Goal: Information Seeking & Learning: Learn about a topic

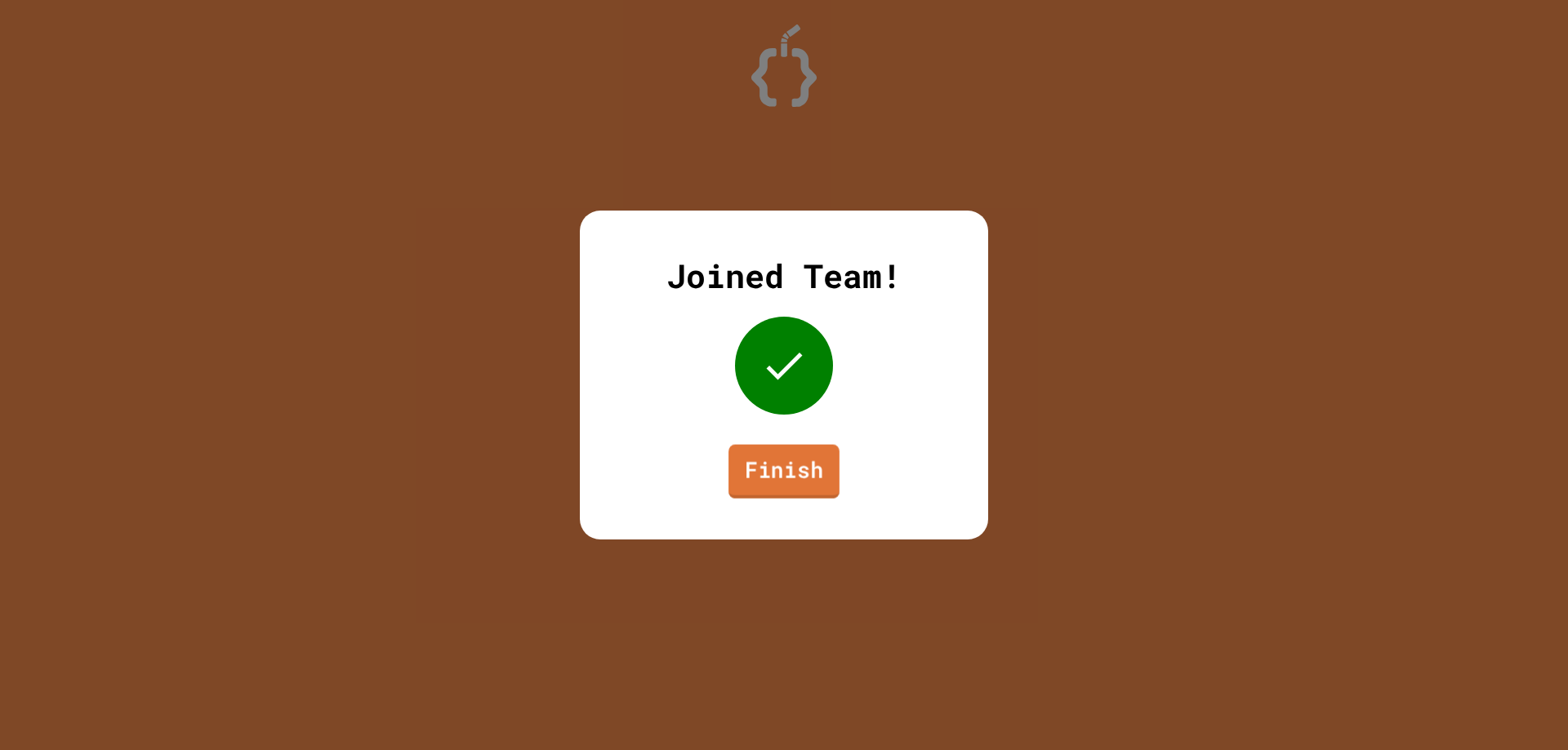
click at [817, 469] on link "Finish" at bounding box center [784, 471] width 111 height 54
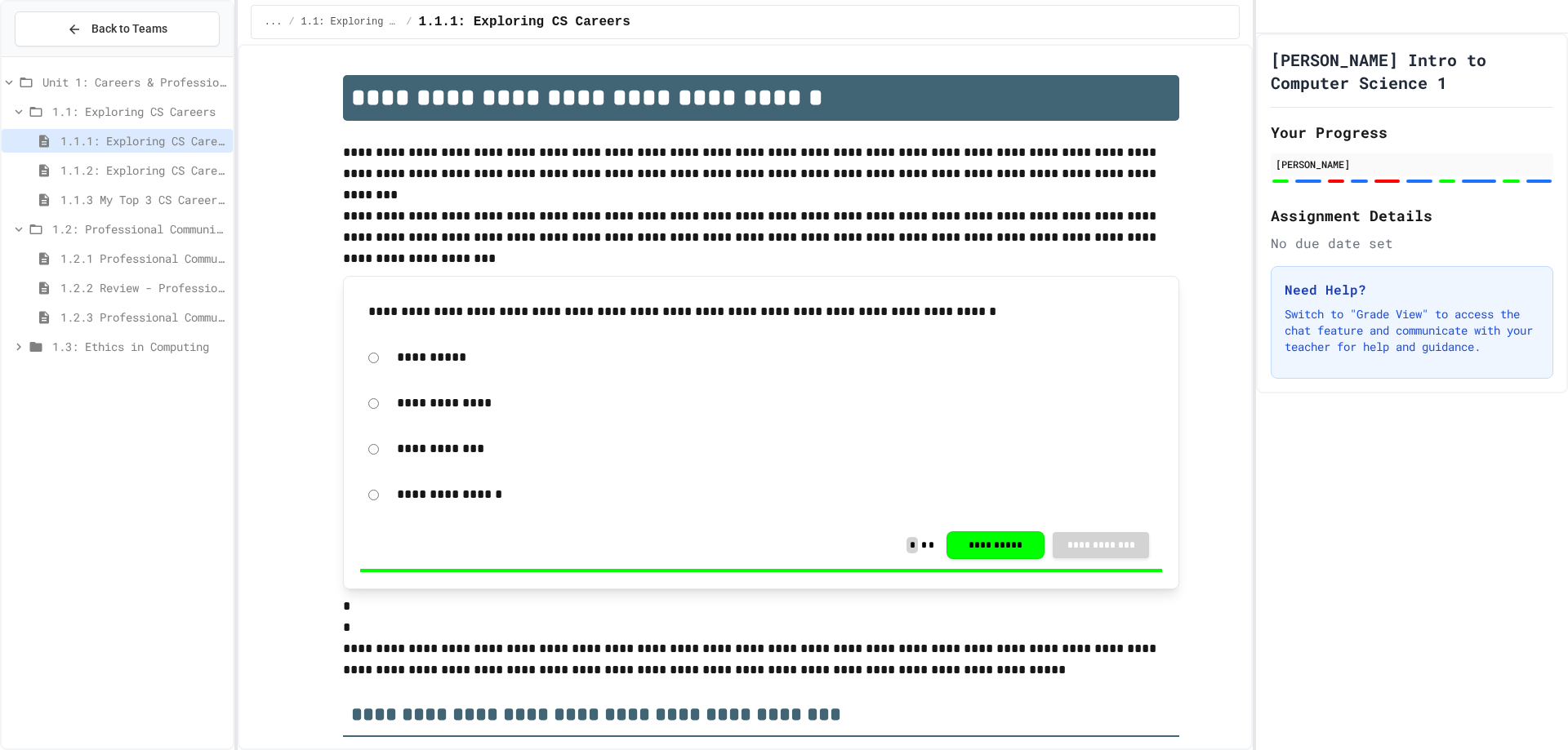
drag, startPoint x: 1412, startPoint y: 517, endPoint x: 1405, endPoint y: 551, distance: 34.7
click at [1413, 518] on div "[PERSON_NAME] Intro to Computer Science 1 Your Progress von rose Assignment Det…" at bounding box center [1411, 392] width 312 height 717
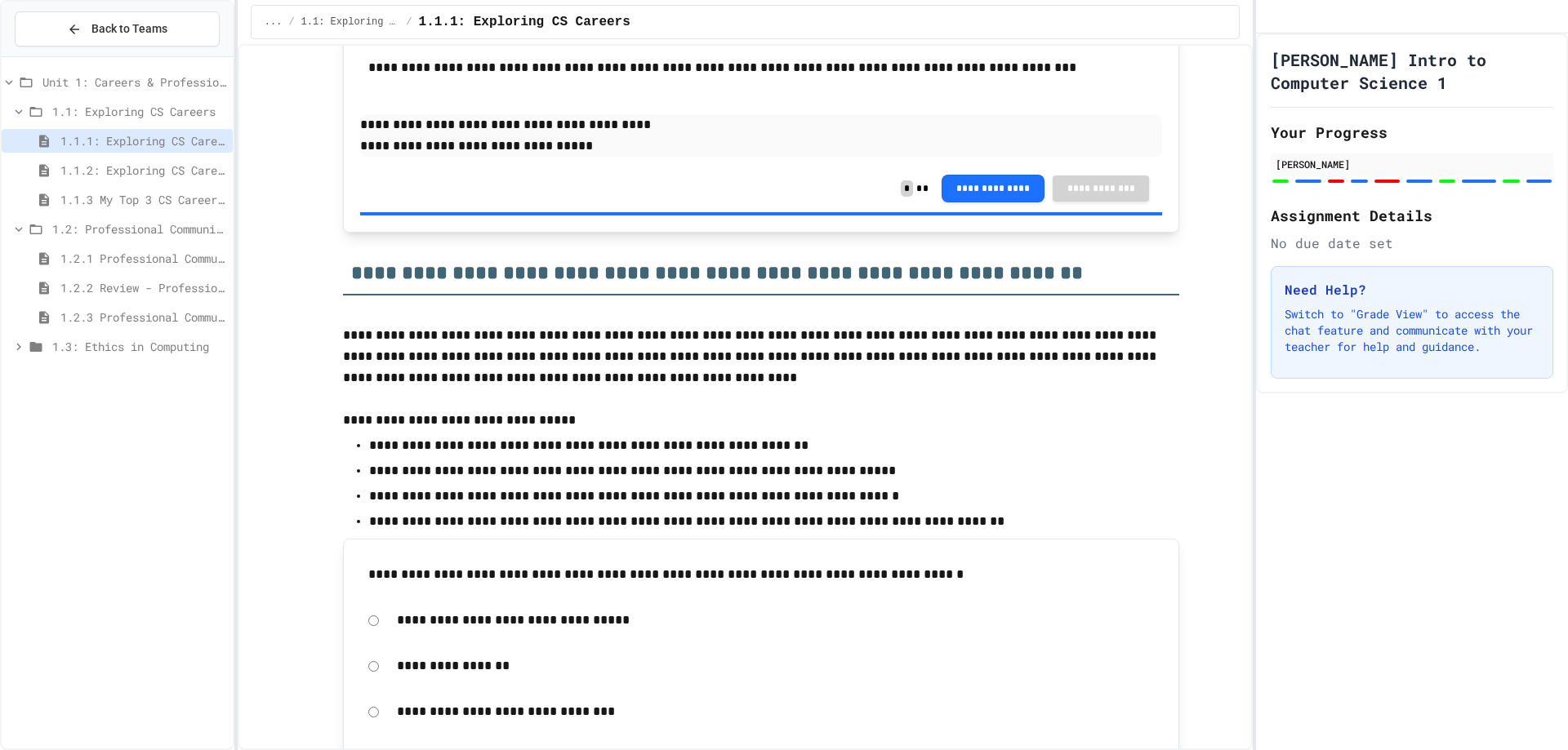
scroll to position [2531, 0]
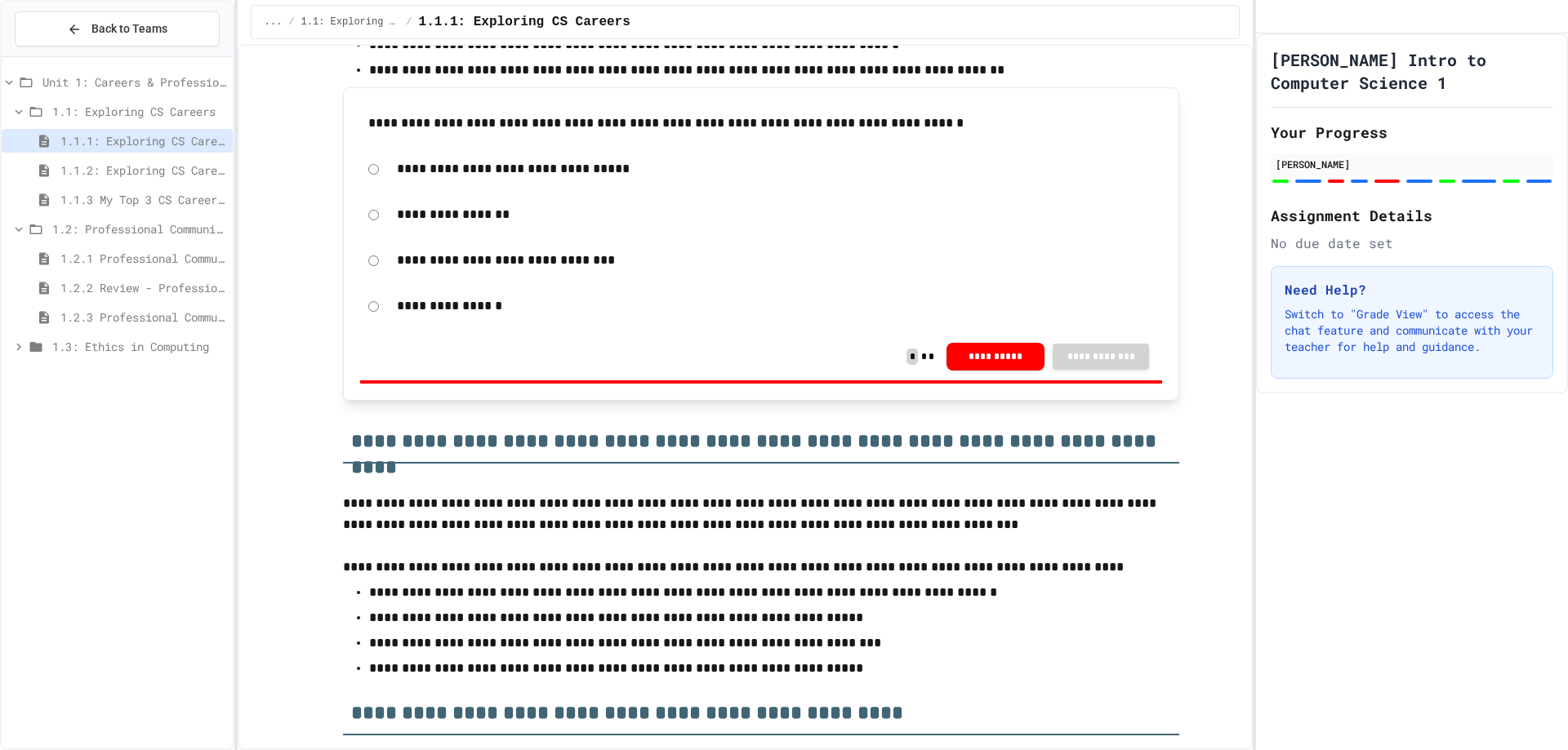
click at [137, 170] on span "1.1.2: Exploring CS Careers - Review" at bounding box center [143, 169] width 165 height 17
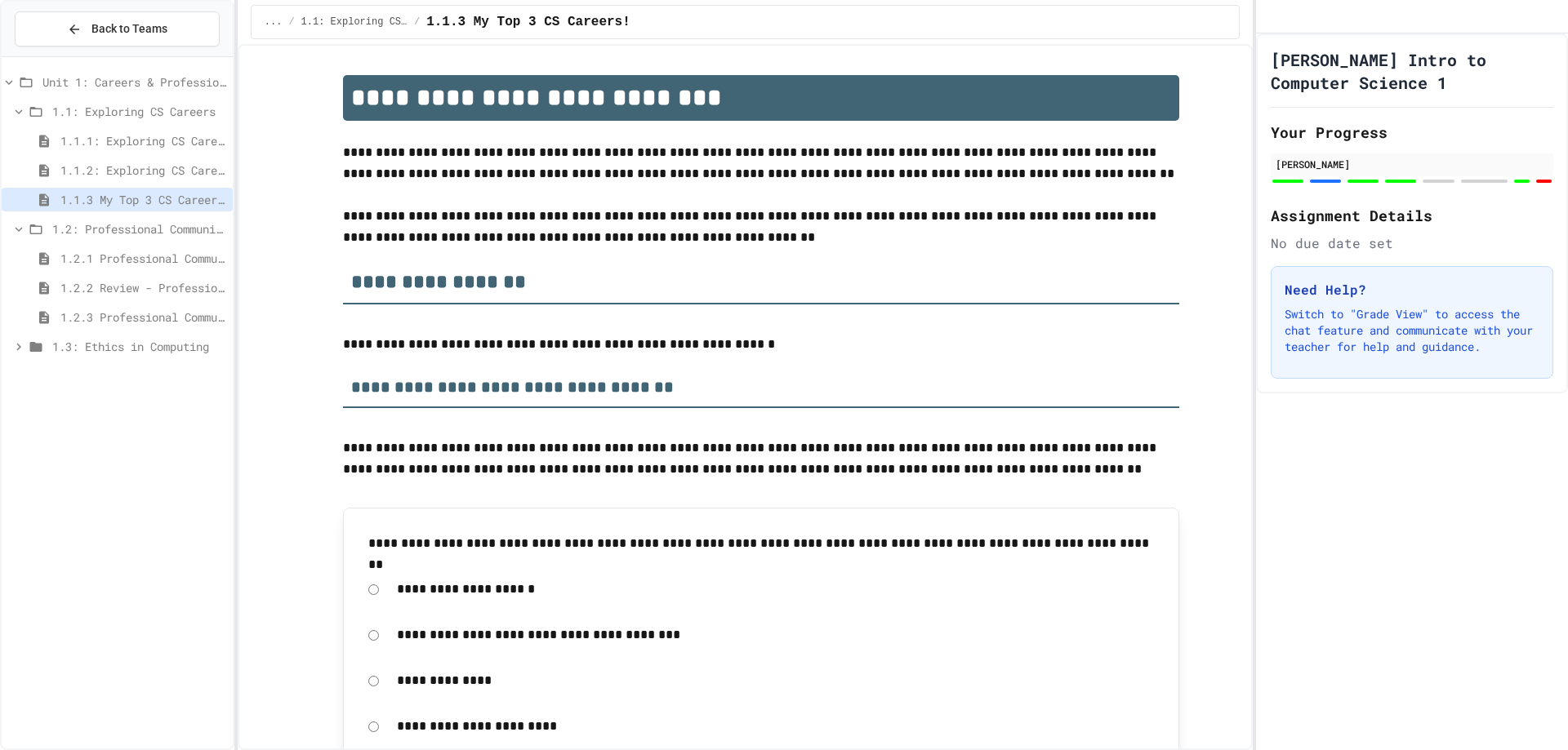
click at [132, 251] on div "1.2.1 Professional Communication" at bounding box center [117, 259] width 231 height 24
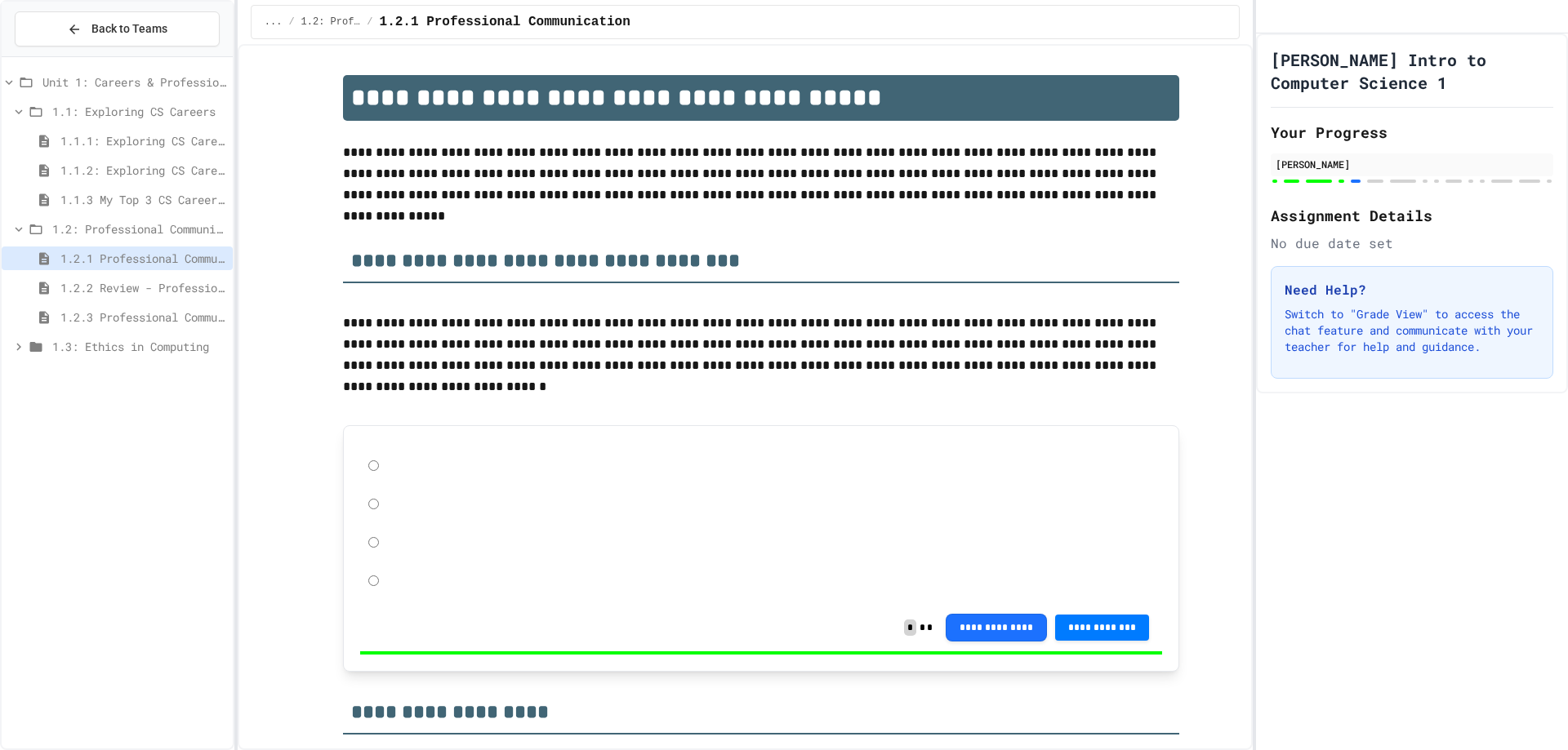
click at [133, 222] on span "1.2: Professional Communication" at bounding box center [139, 228] width 174 height 17
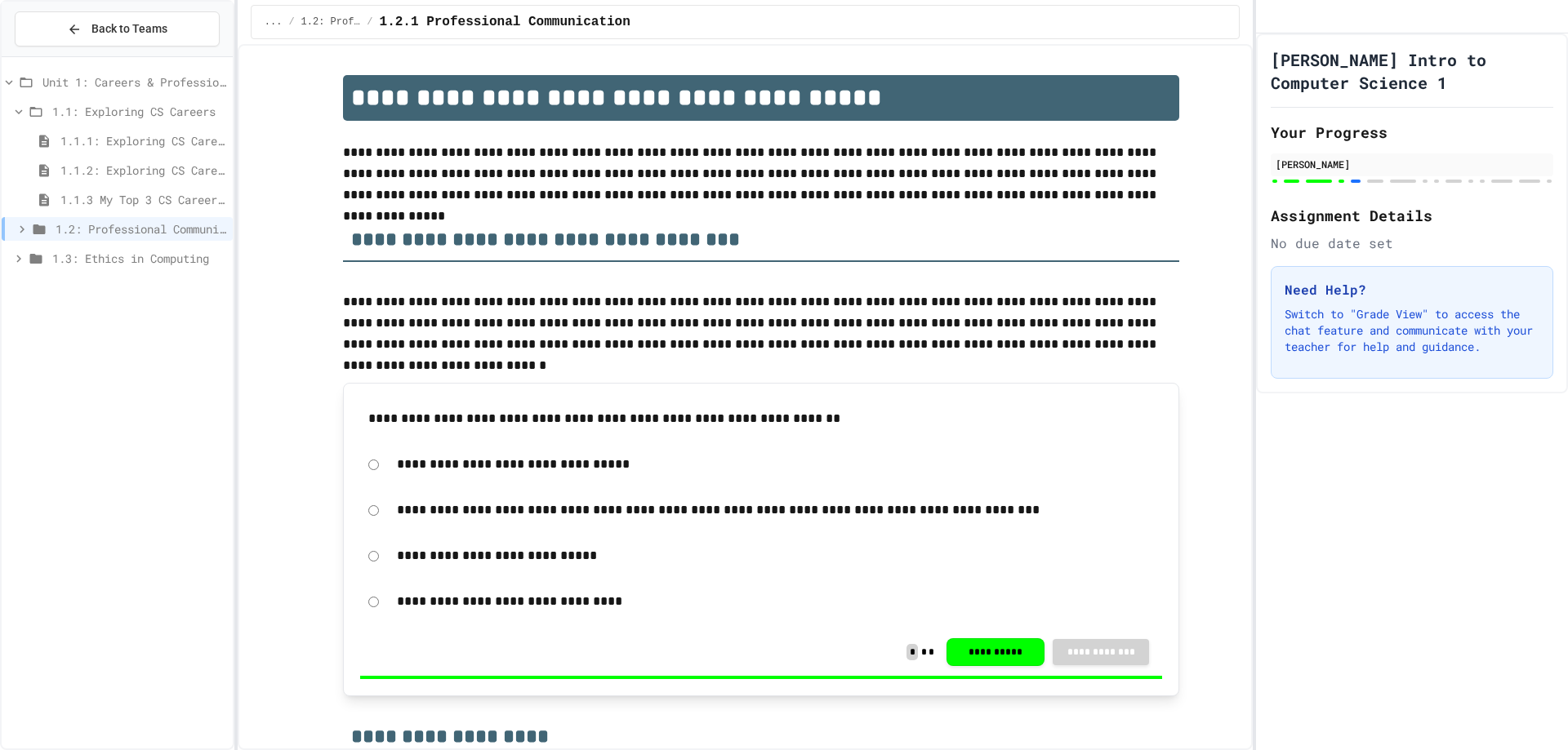
click at [140, 208] on span "1.1.3 My Top 3 CS Careers!" at bounding box center [143, 199] width 165 height 17
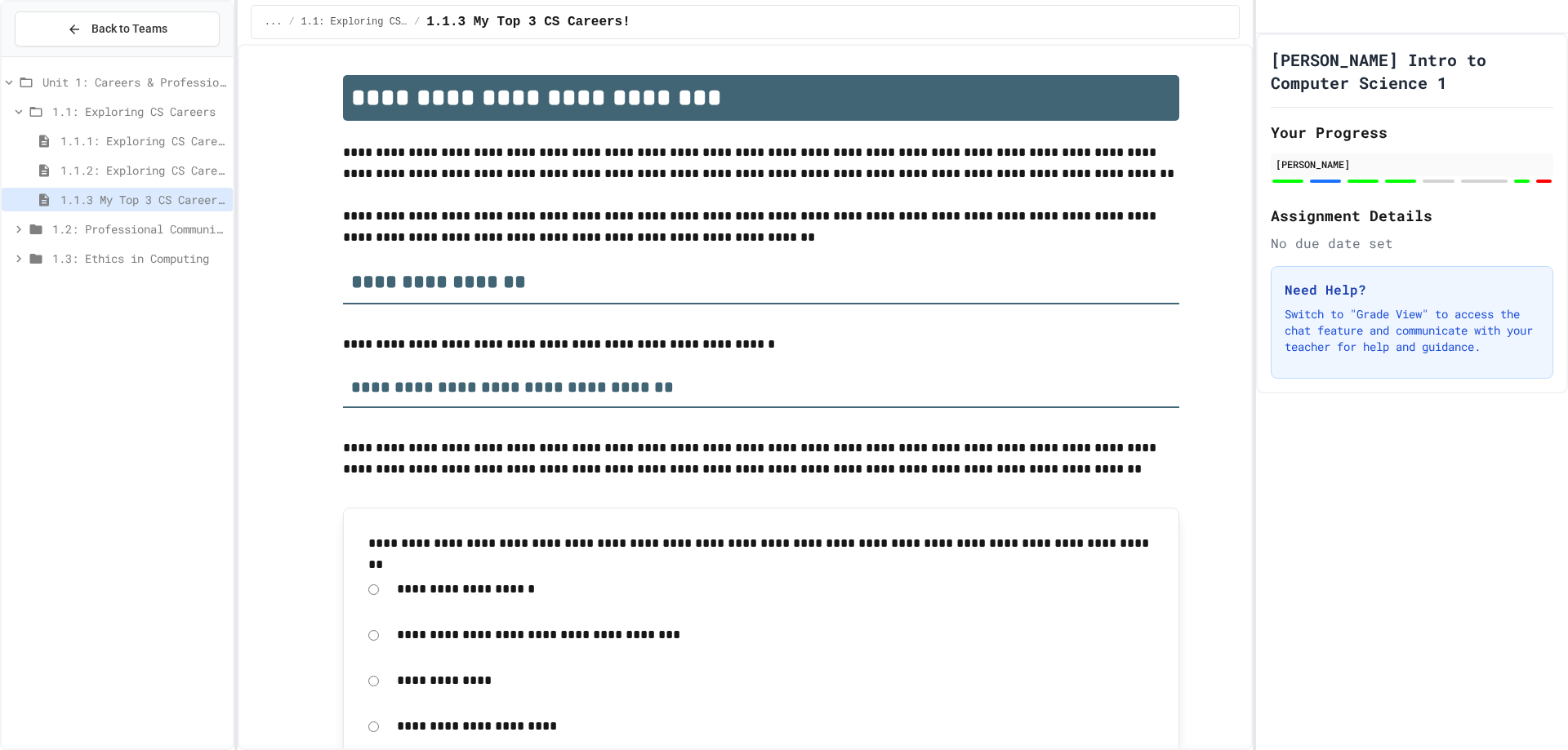
click at [154, 138] on span "1.1.1: Exploring CS Careers" at bounding box center [143, 140] width 165 height 17
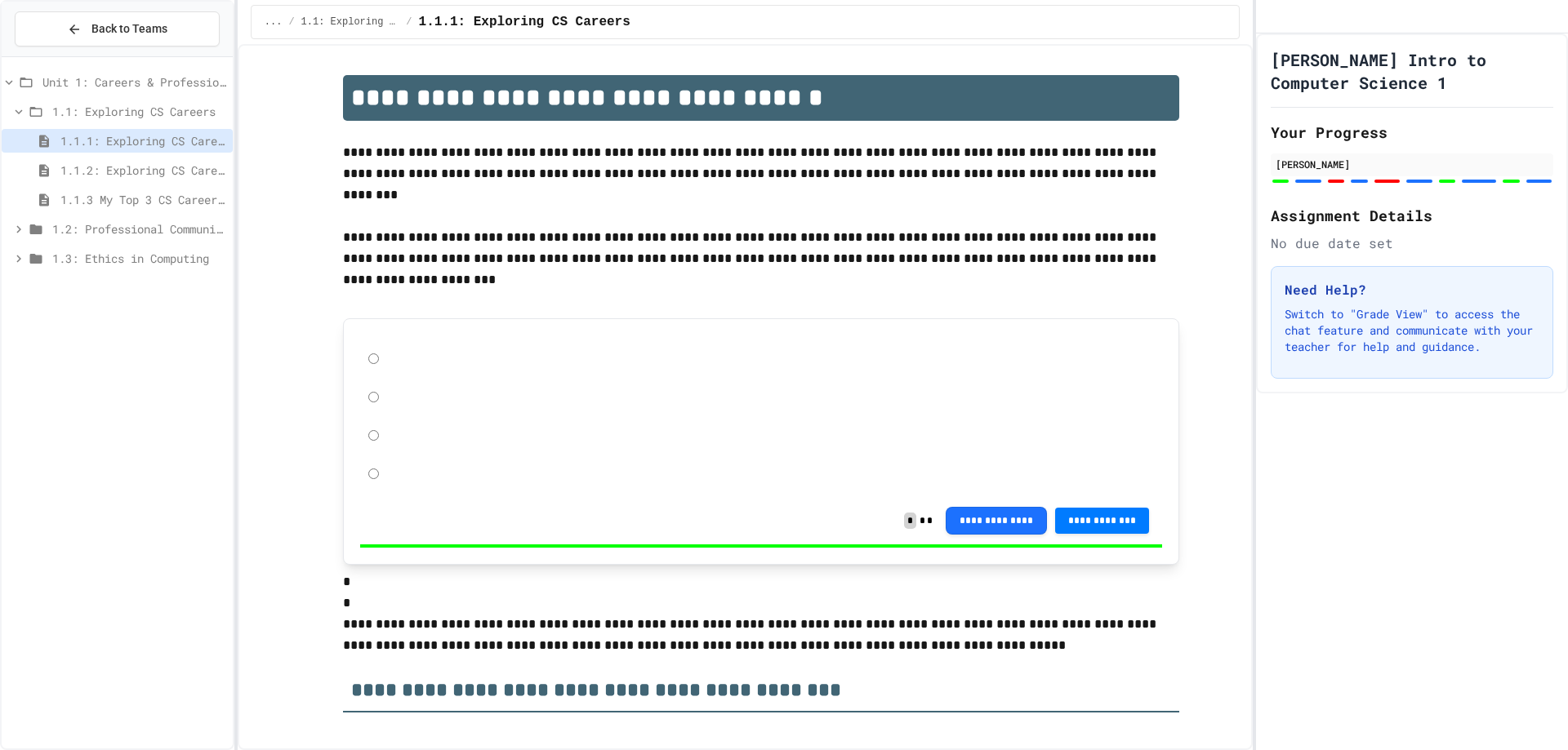
click at [134, 116] on span "1.1: Exploring CS Careers" at bounding box center [139, 111] width 174 height 17
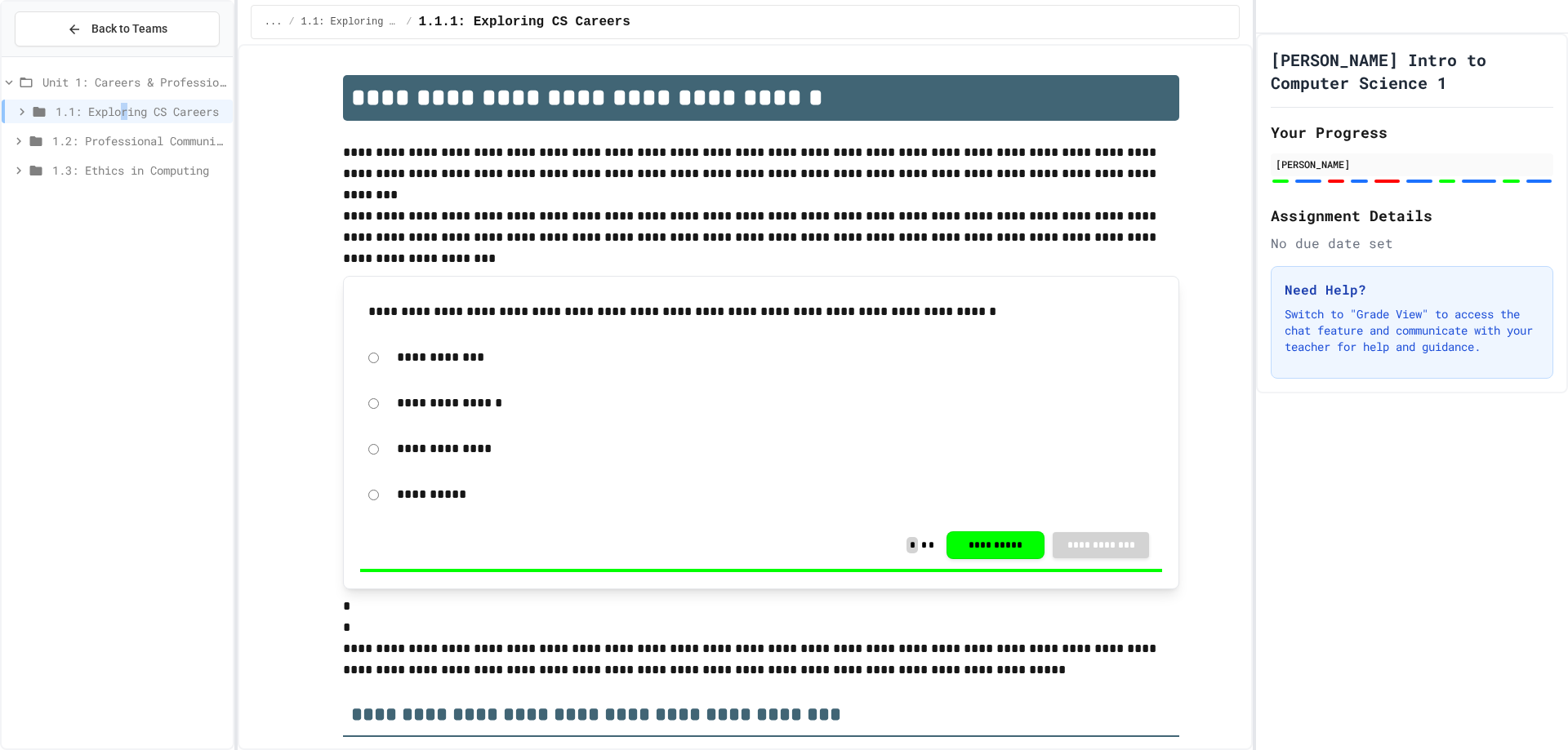
drag, startPoint x: 125, startPoint y: 116, endPoint x: 122, endPoint y: 125, distance: 9.5
click at [124, 117] on span "1.1: Exploring CS Careers" at bounding box center [140, 111] width 170 height 17
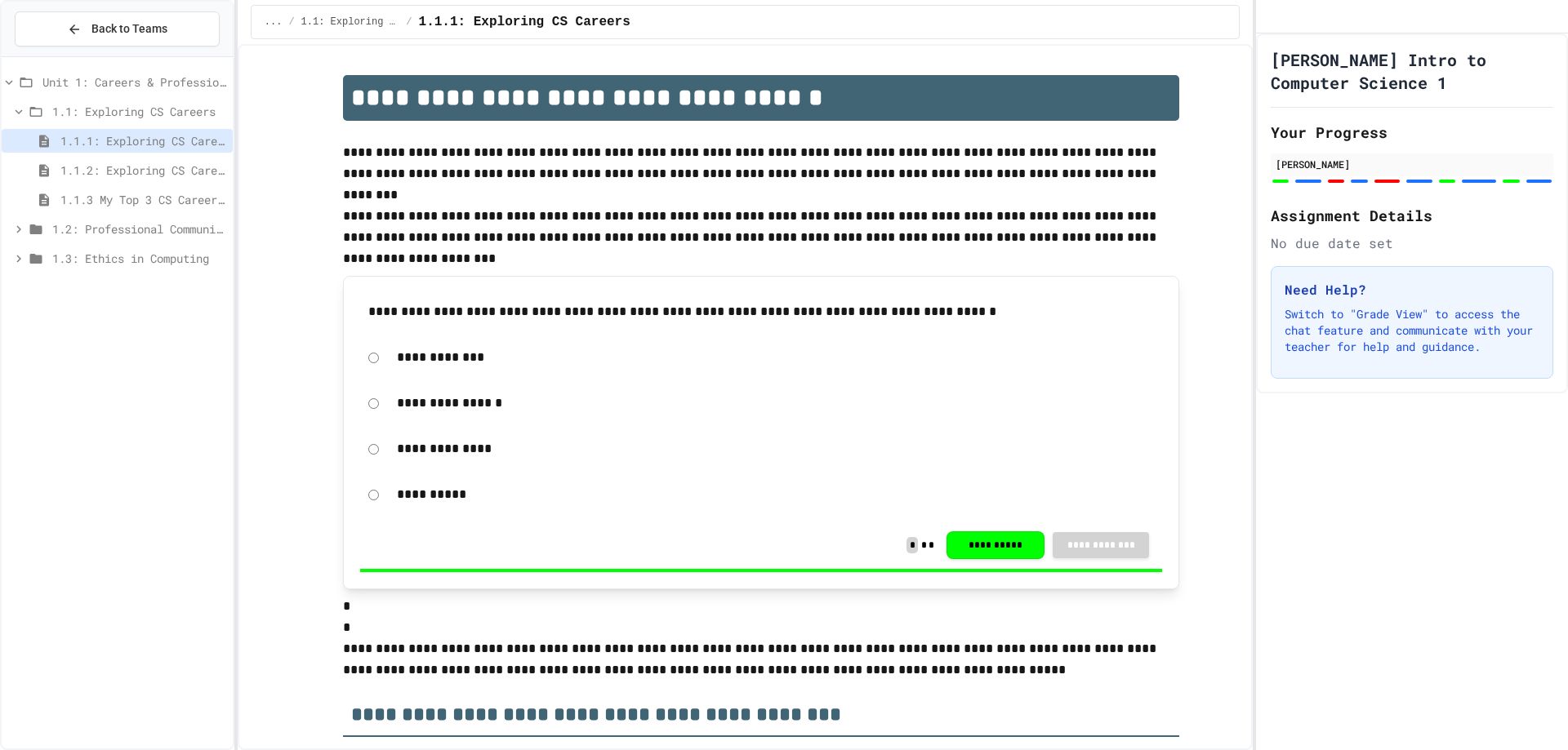
click at [110, 227] on span "1.2: Professional Communication" at bounding box center [139, 228] width 174 height 17
click at [127, 347] on span "1.3: Ethics in Computing" at bounding box center [139, 345] width 174 height 17
click at [102, 170] on span "1.1.2: Exploring CS Careers - Review" at bounding box center [143, 169] width 165 height 17
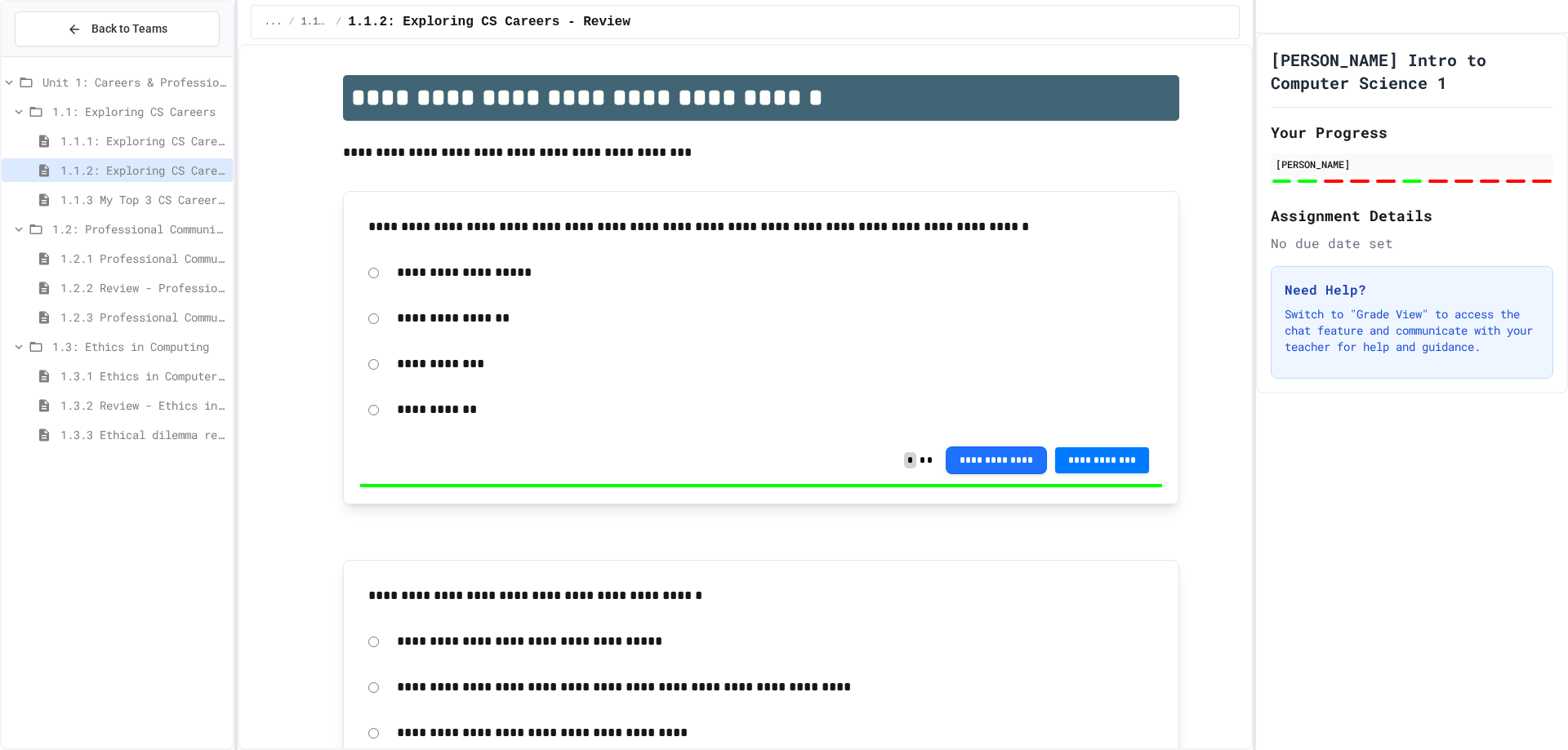
click at [101, 199] on span "1.1.3 My Top 3 CS Careers!" at bounding box center [143, 199] width 165 height 17
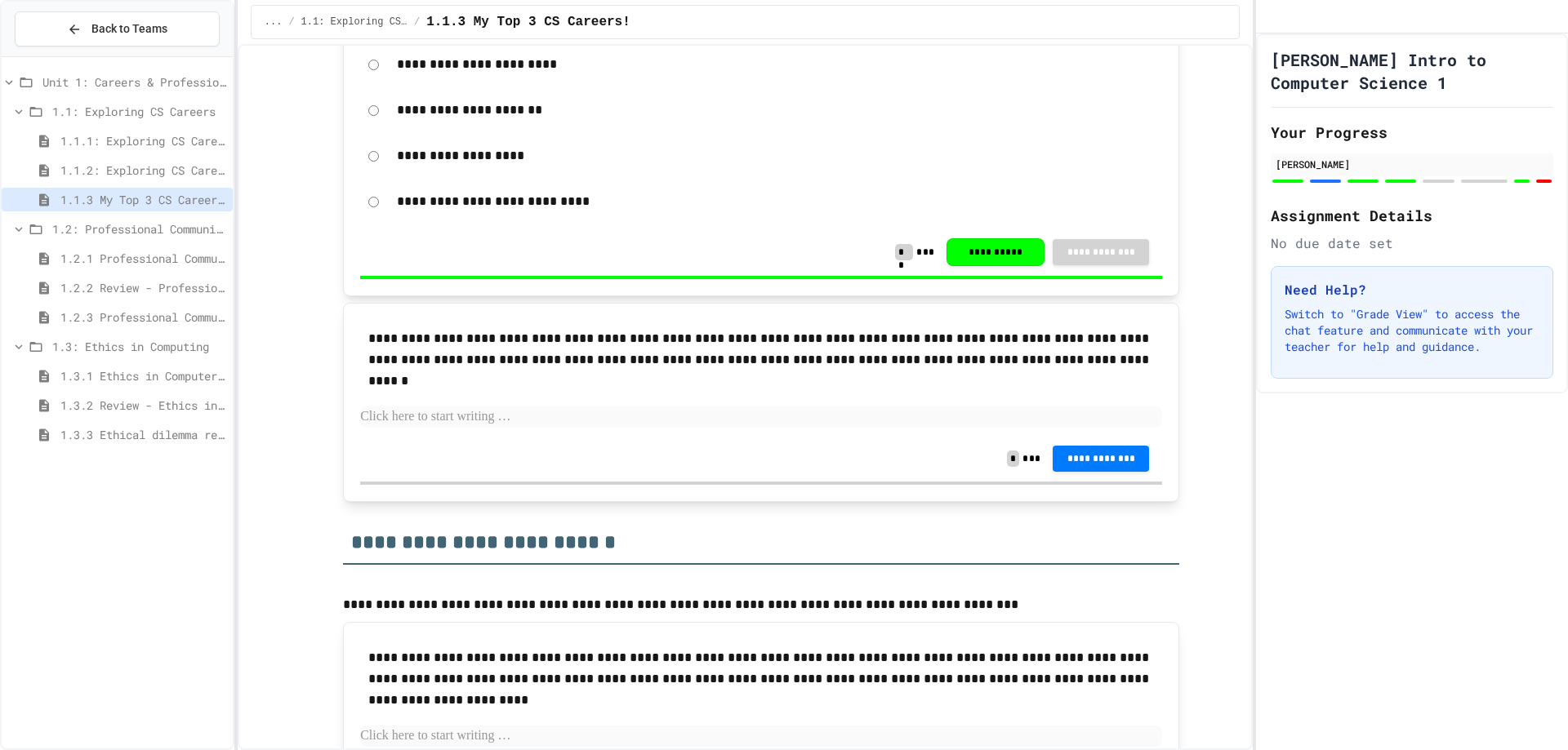
scroll to position [1715, 0]
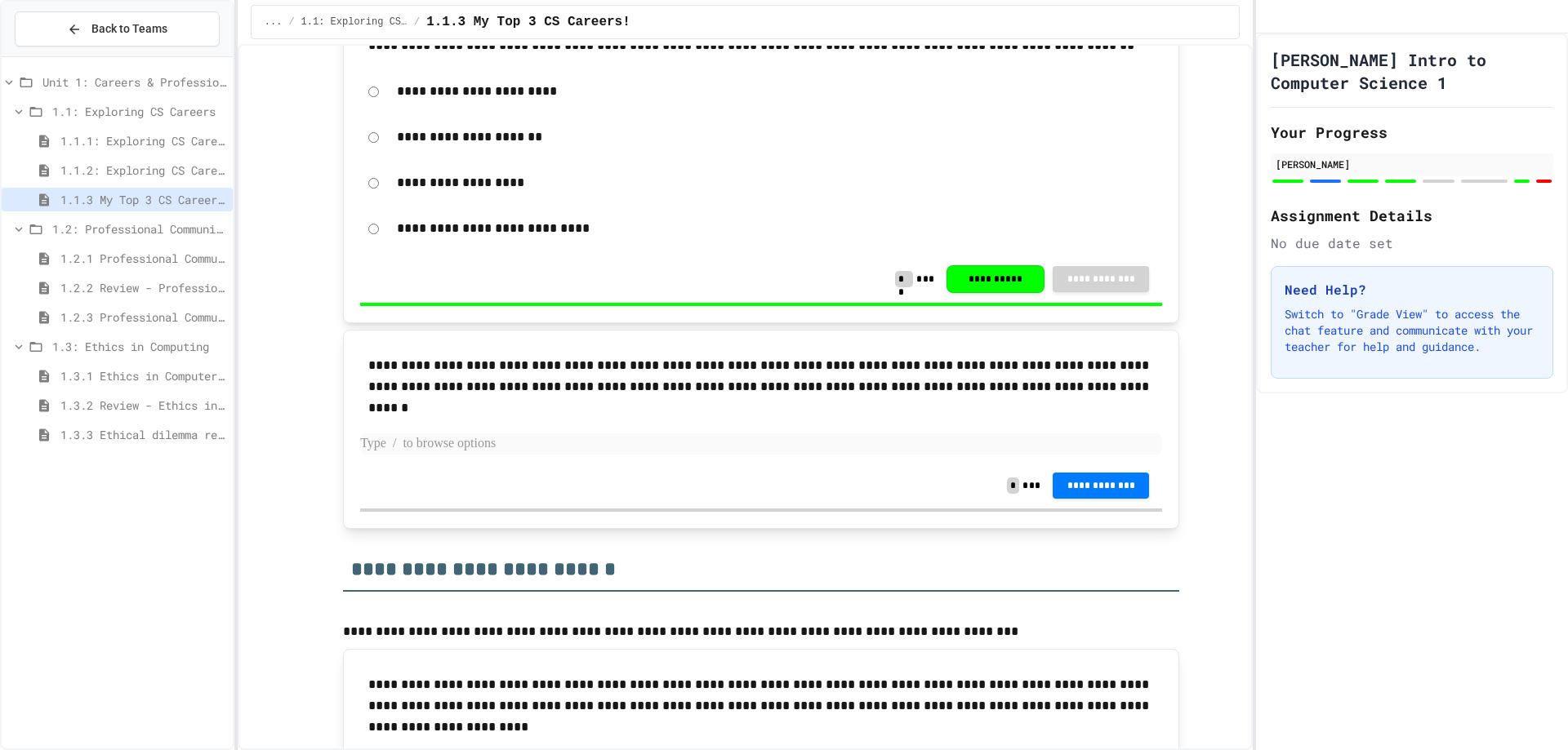
click at [619, 440] on p at bounding box center [761, 444] width 802 height 22
